Goal: Answer question/provide support: Answer question/provide support

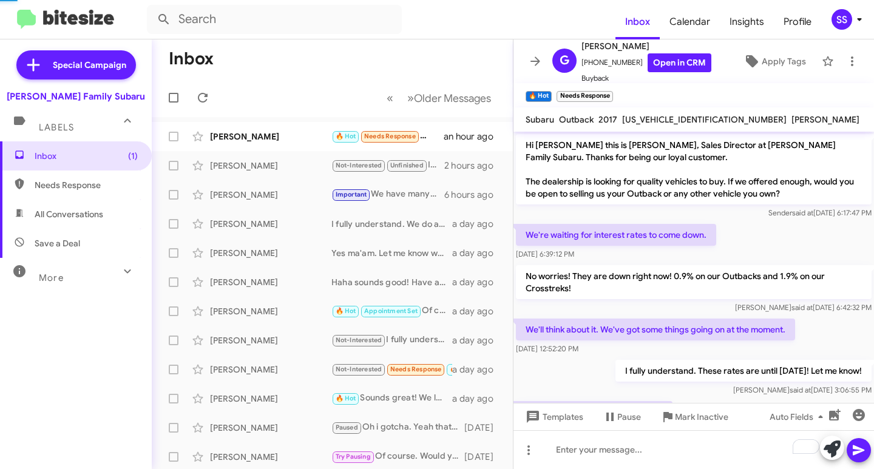
scroll to position [345, 0]
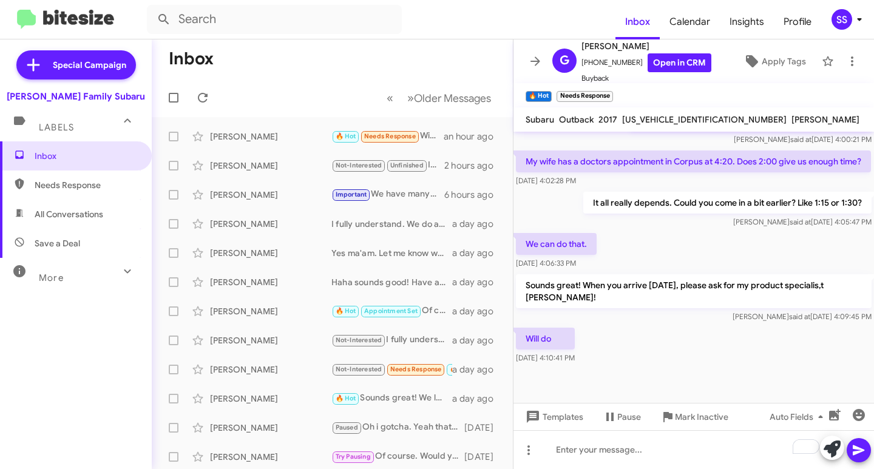
click at [90, 241] on span "Save a Deal" at bounding box center [76, 243] width 152 height 29
type input "in:not-interested"
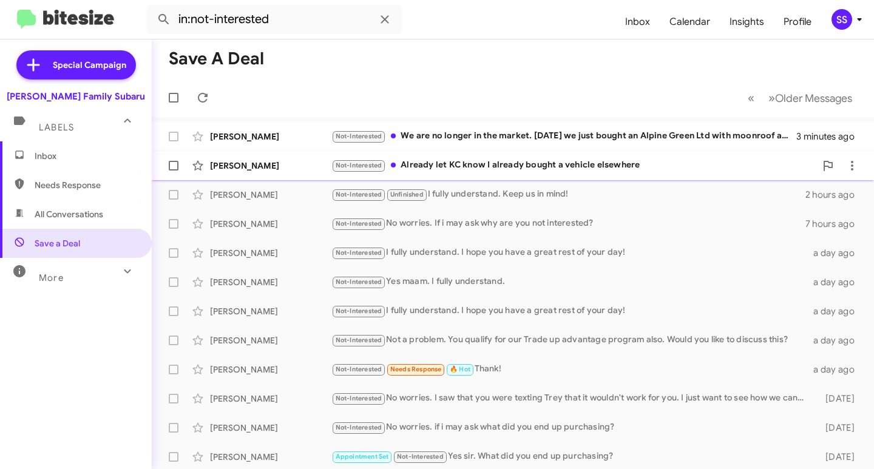
click at [516, 163] on div "Not-Interested Already let KC know I already bought a vehicle elsewhere" at bounding box center [573, 165] width 484 height 14
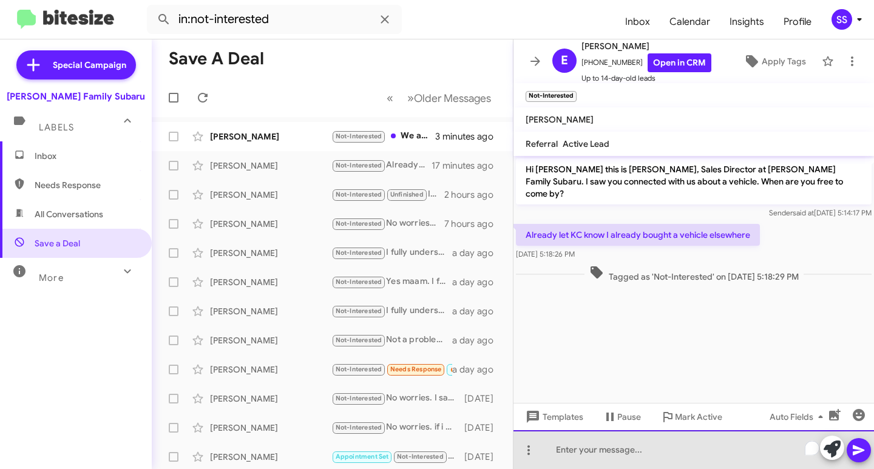
click at [650, 443] on div "To enrich screen reader interactions, please activate Accessibility in Grammarl…" at bounding box center [693, 449] width 360 height 39
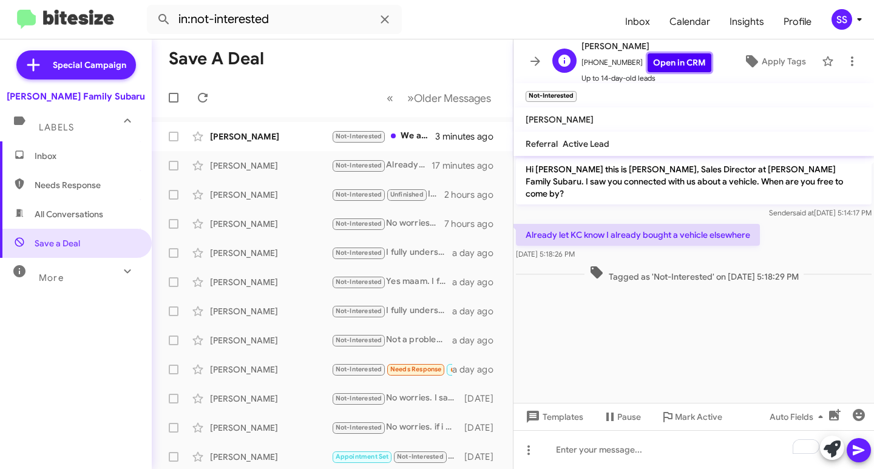
click at [664, 62] on link "Open in CRM" at bounding box center [679, 62] width 64 height 19
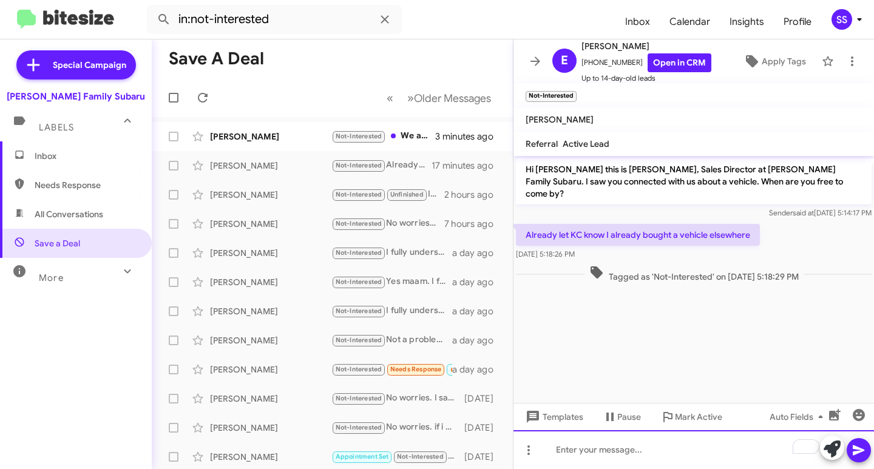
click at [595, 455] on div "To enrich screen reader interactions, please activate Accessibility in Grammarl…" at bounding box center [693, 449] width 360 height 39
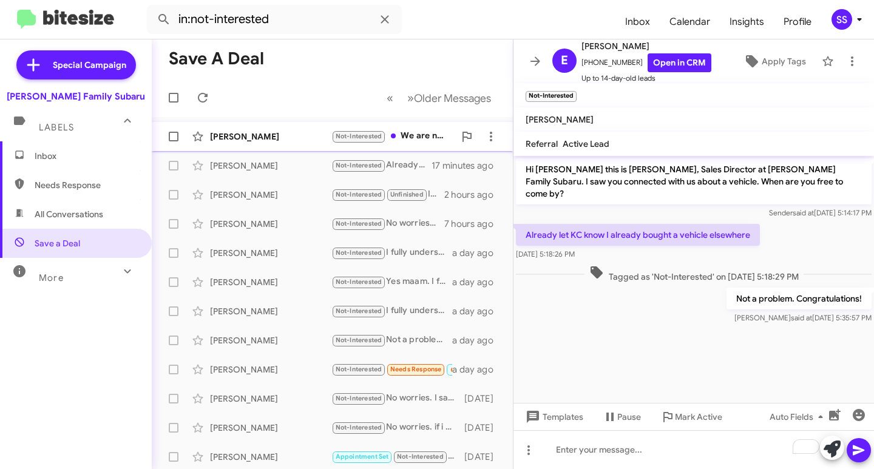
click at [269, 137] on div "[PERSON_NAME]" at bounding box center [270, 136] width 121 height 12
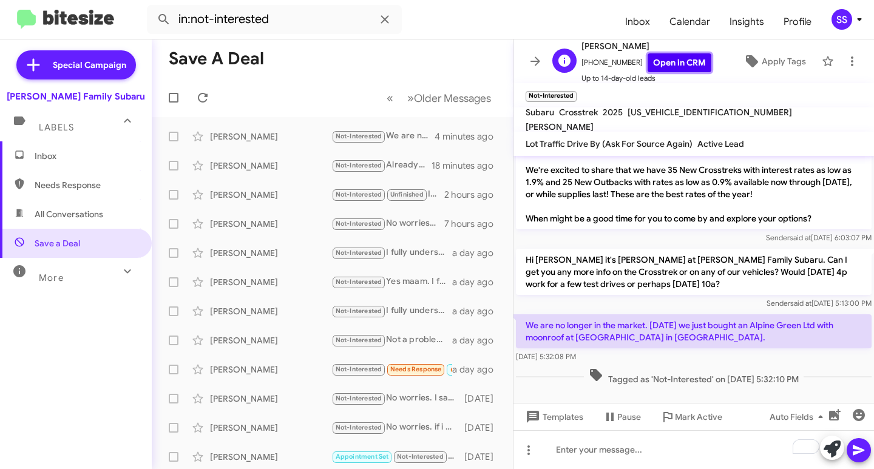
click at [666, 56] on link "Open in CRM" at bounding box center [679, 62] width 64 height 19
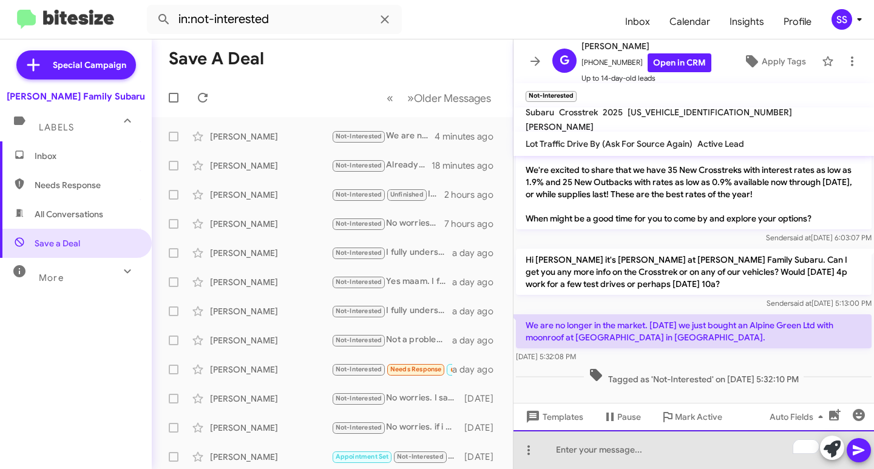
click at [658, 463] on div "To enrich screen reader interactions, please activate Accessibility in Grammarl…" at bounding box center [693, 449] width 360 height 39
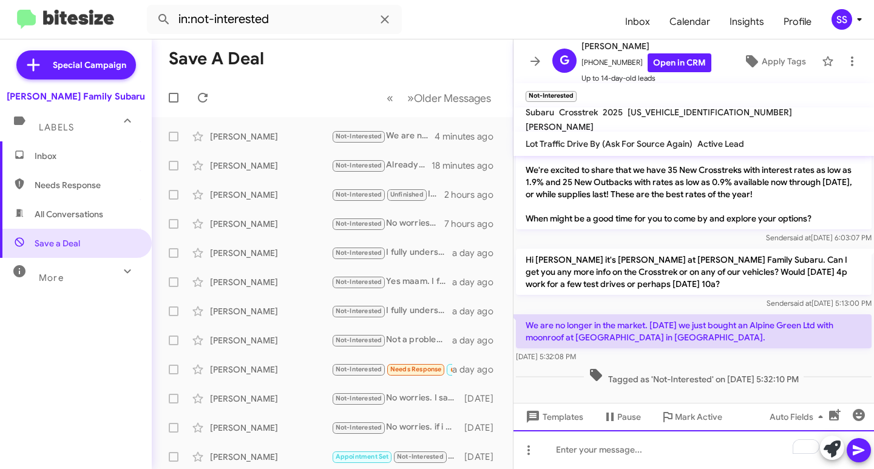
click at [643, 449] on div "To enrich screen reader interactions, please activate Accessibility in Grammarl…" at bounding box center [693, 449] width 360 height 39
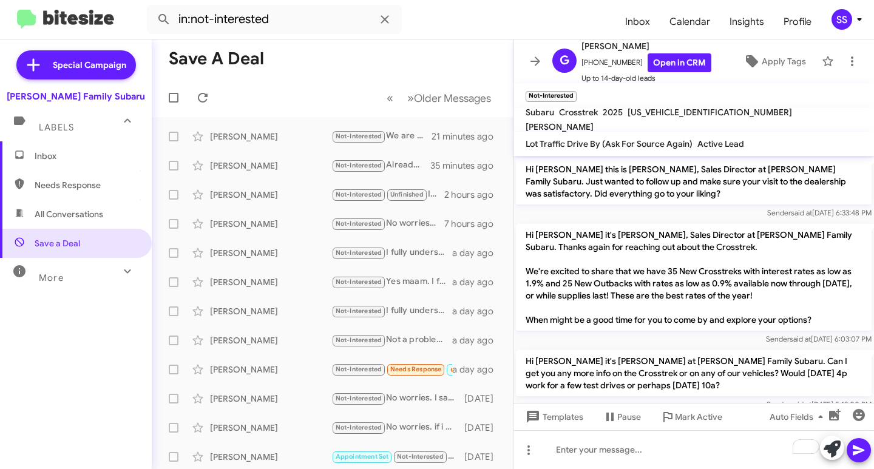
click at [47, 132] on span "Labels" at bounding box center [56, 127] width 35 height 11
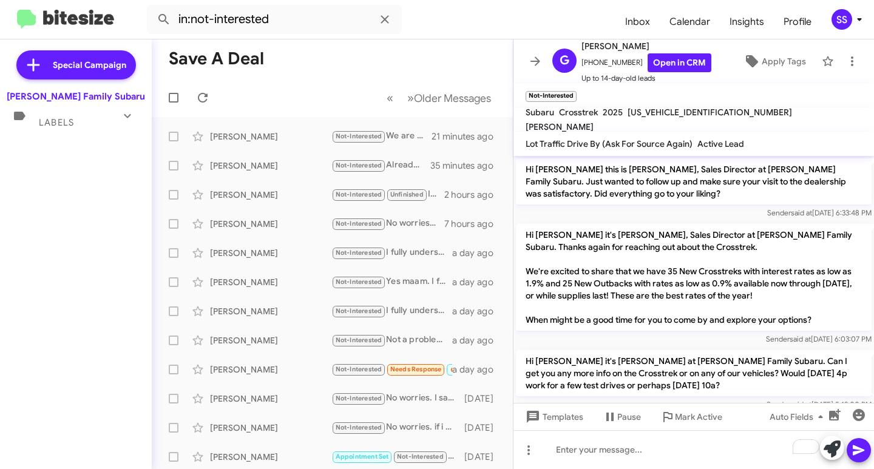
click at [64, 124] on span "Labels" at bounding box center [56, 122] width 35 height 11
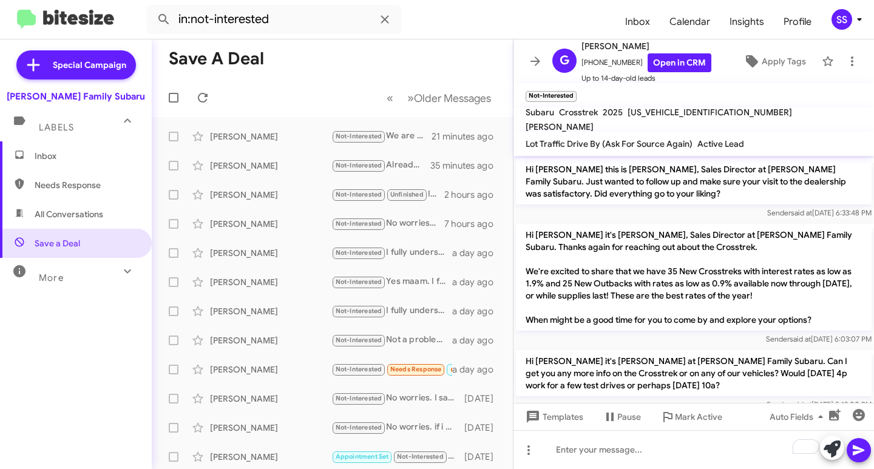
click at [51, 150] on span "Inbox" at bounding box center [86, 156] width 103 height 12
